Goal: Entertainment & Leisure: Consume media (video, audio)

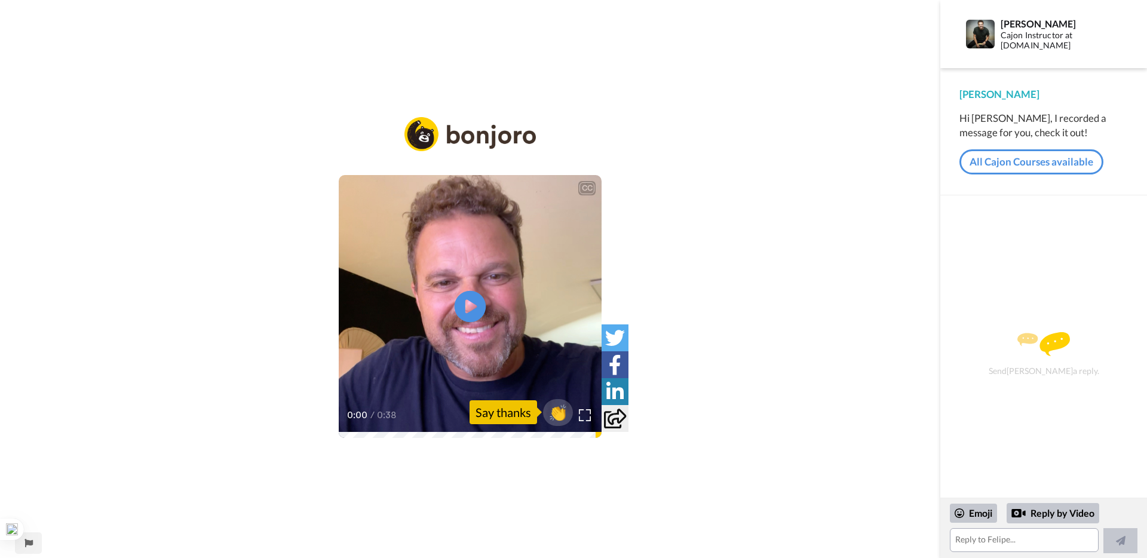
click at [474, 302] on icon at bounding box center [471, 307] width 32 height 32
click at [474, 302] on icon "Play/Pause" at bounding box center [471, 306] width 32 height 57
click at [474, 302] on icon at bounding box center [471, 307] width 32 height 32
click at [474, 302] on icon "Play/Pause" at bounding box center [471, 306] width 32 height 57
click at [474, 302] on icon at bounding box center [471, 307] width 32 height 32
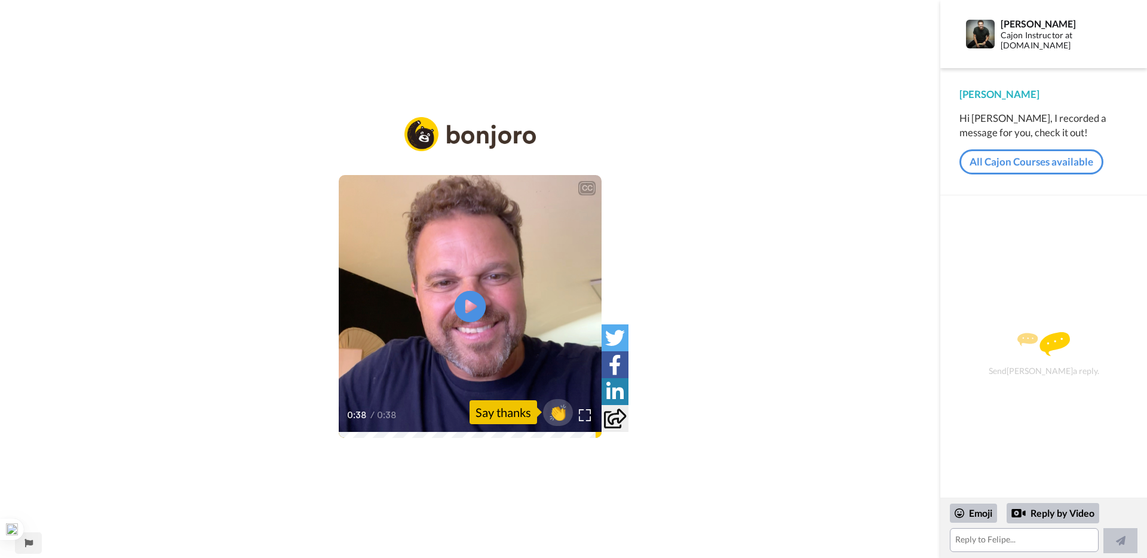
click at [469, 306] on icon "Play/Pause" at bounding box center [471, 306] width 32 height 57
click at [462, 295] on icon at bounding box center [471, 307] width 32 height 32
click at [463, 308] on icon at bounding box center [471, 307] width 32 height 32
click at [479, 325] on icon "Play/Pause" at bounding box center [471, 306] width 32 height 57
